Goal: Task Accomplishment & Management: Use online tool/utility

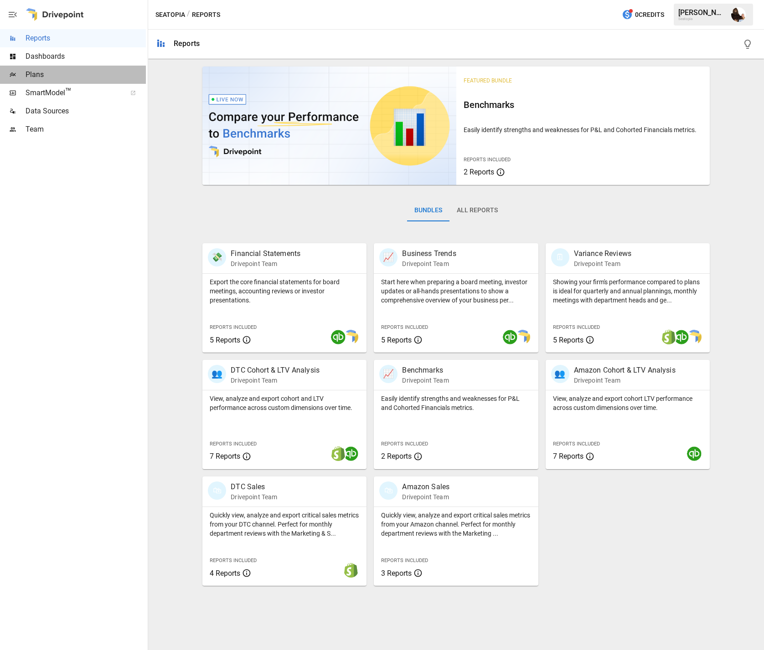
click at [38, 80] on div "Plans" at bounding box center [73, 75] width 146 height 18
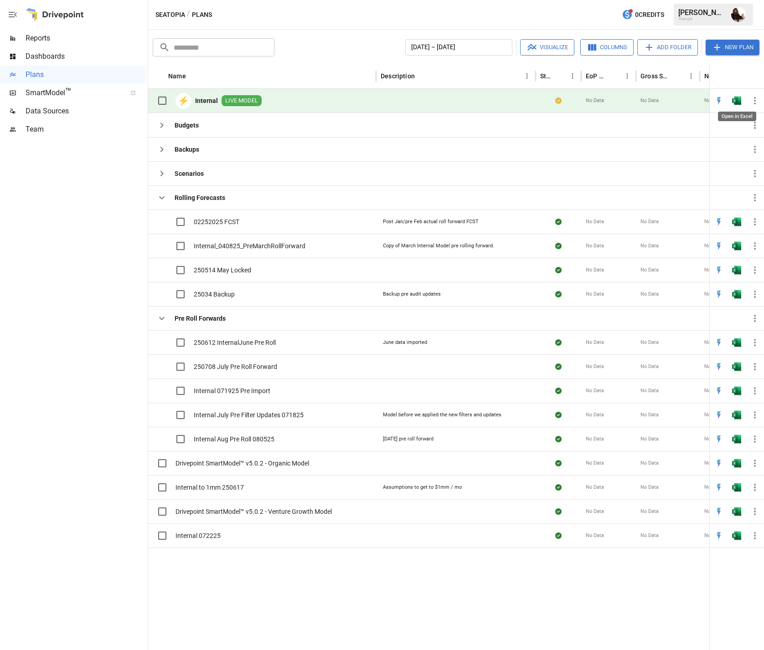
click at [734, 103] on img "Open in Excel" at bounding box center [736, 100] width 9 height 9
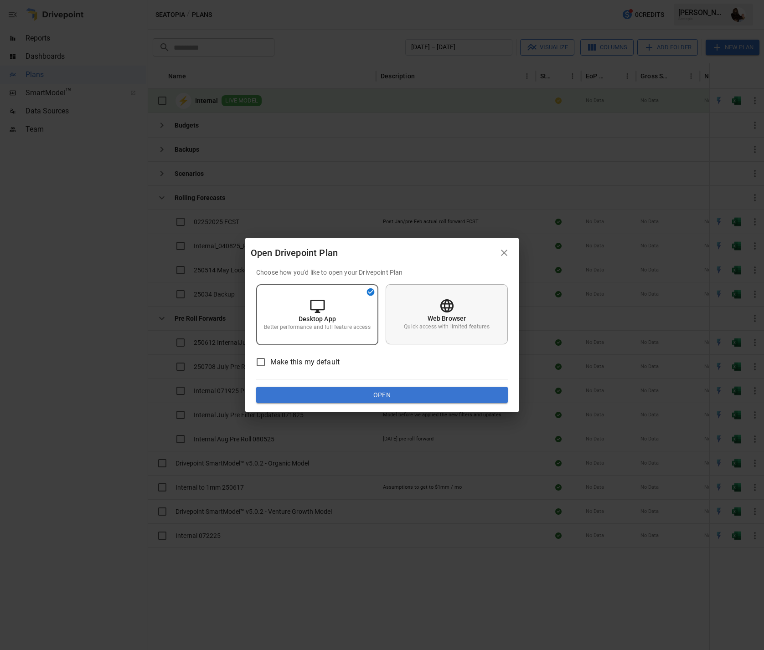
click at [487, 307] on div "Web Browser Quick access with limited features" at bounding box center [447, 314] width 122 height 60
click at [414, 396] on button "Open" at bounding box center [382, 395] width 252 height 16
